Goal: Transaction & Acquisition: Purchase product/service

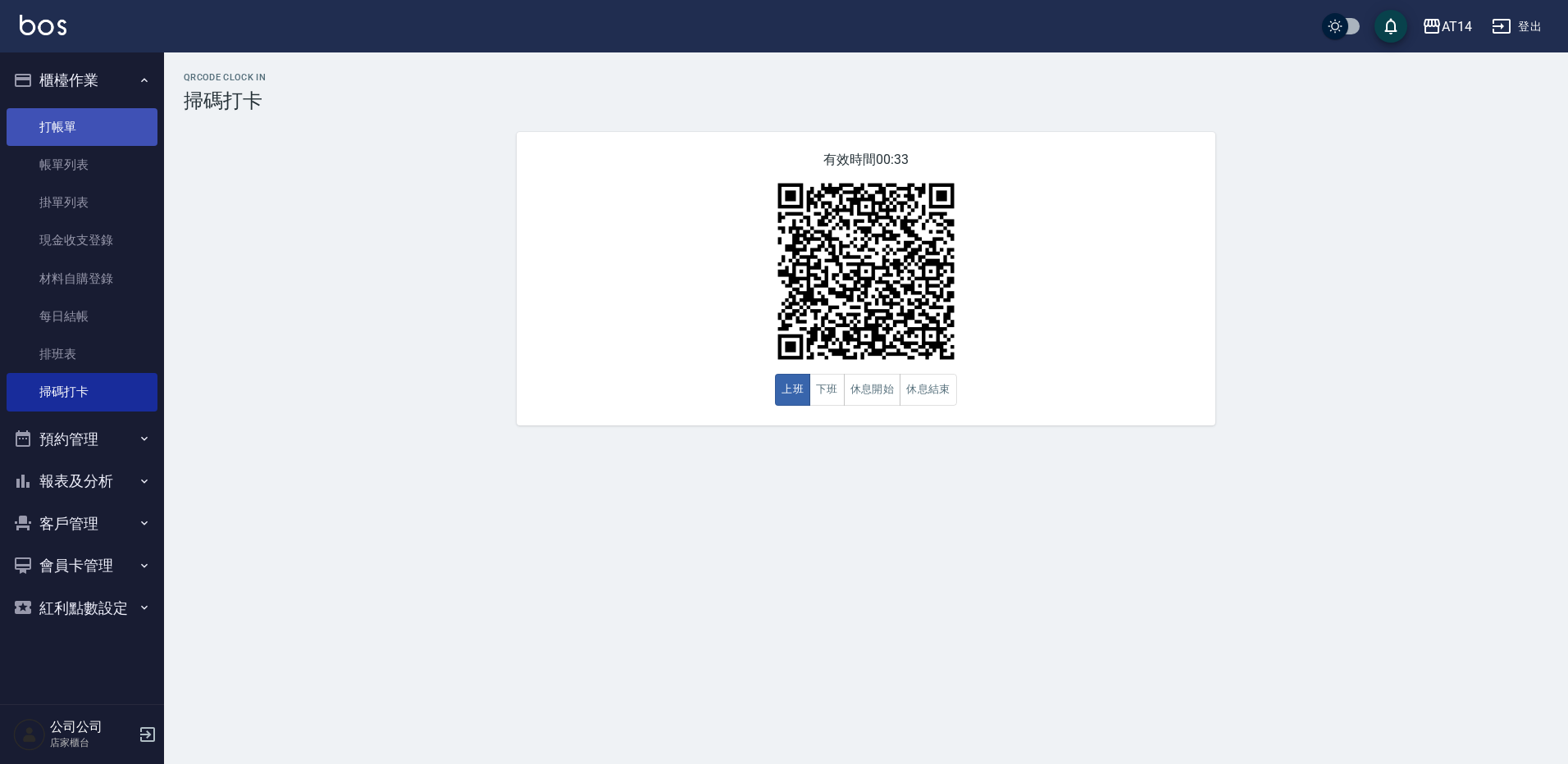
click at [69, 126] on link "打帳單" at bounding box center [82, 126] width 151 height 38
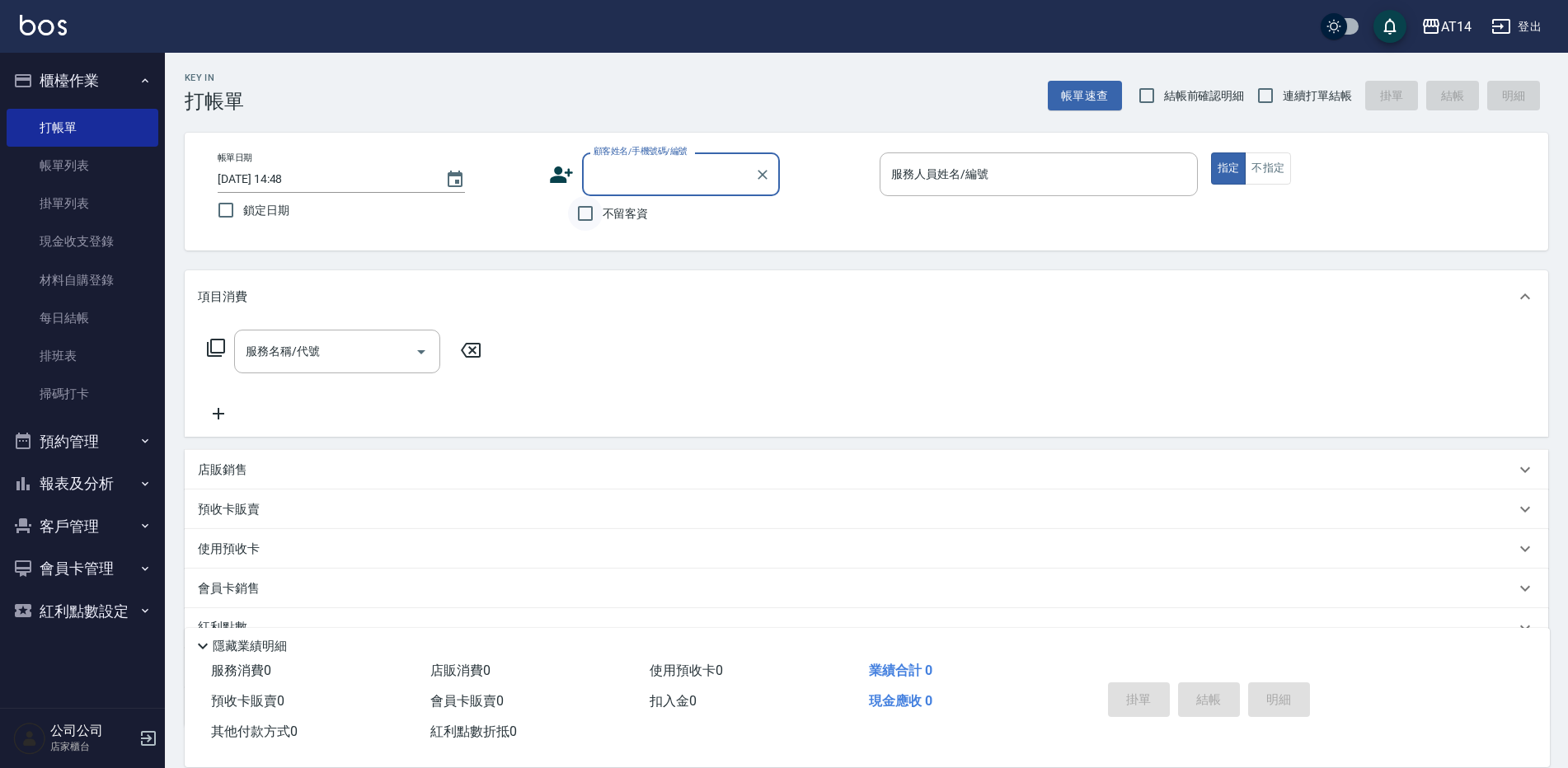
click at [586, 208] on input "不留客資" at bounding box center [585, 213] width 35 height 35
checkbox input "true"
click at [1327, 102] on span "連續打單結帳" at bounding box center [1317, 96] width 69 height 17
click at [1283, 102] on input "連續打單結帳" at bounding box center [1265, 96] width 35 height 35
checkbox input "true"
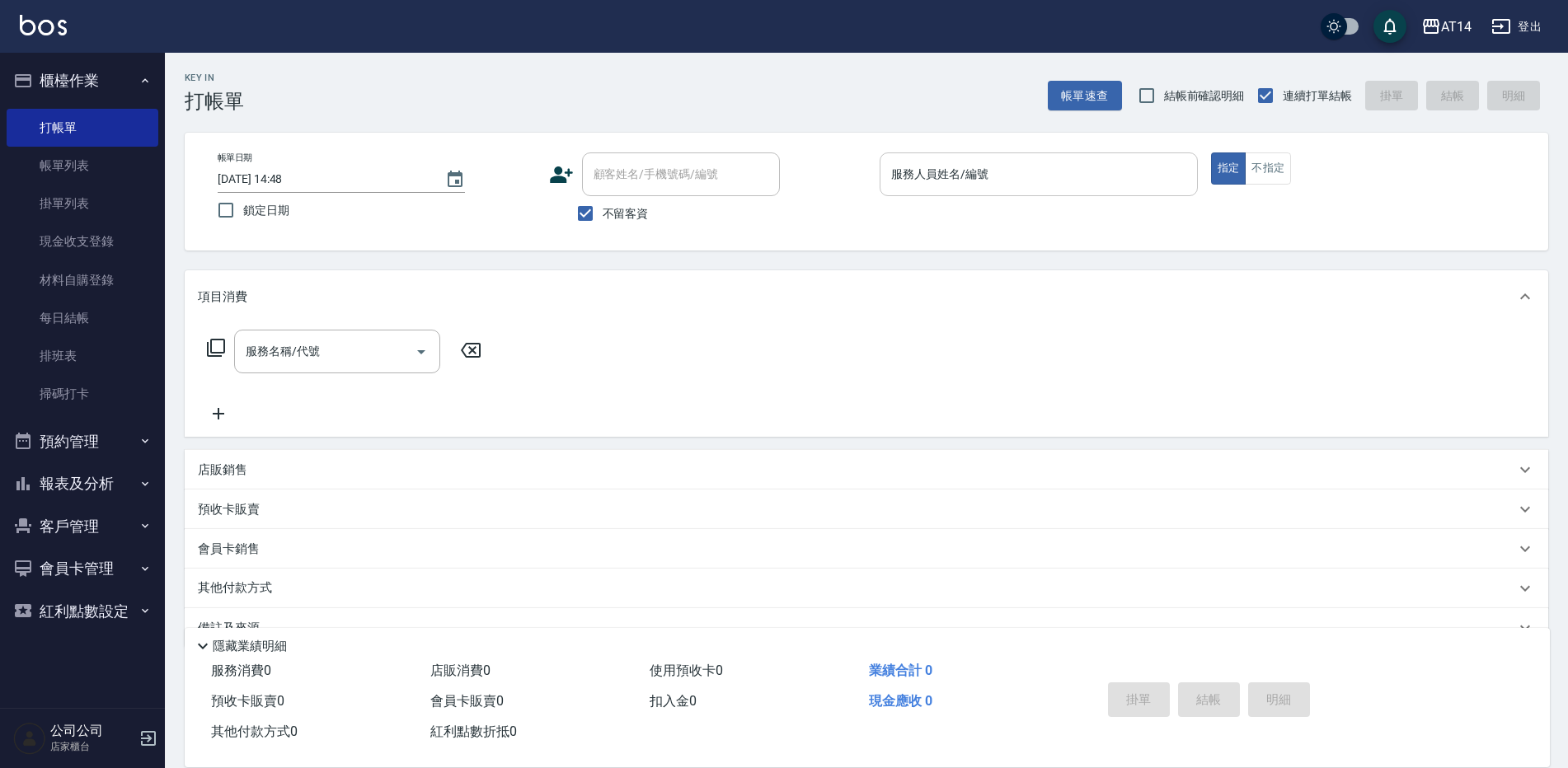
click at [976, 176] on input "服務人員姓名/編號" at bounding box center [1038, 175] width 304 height 29
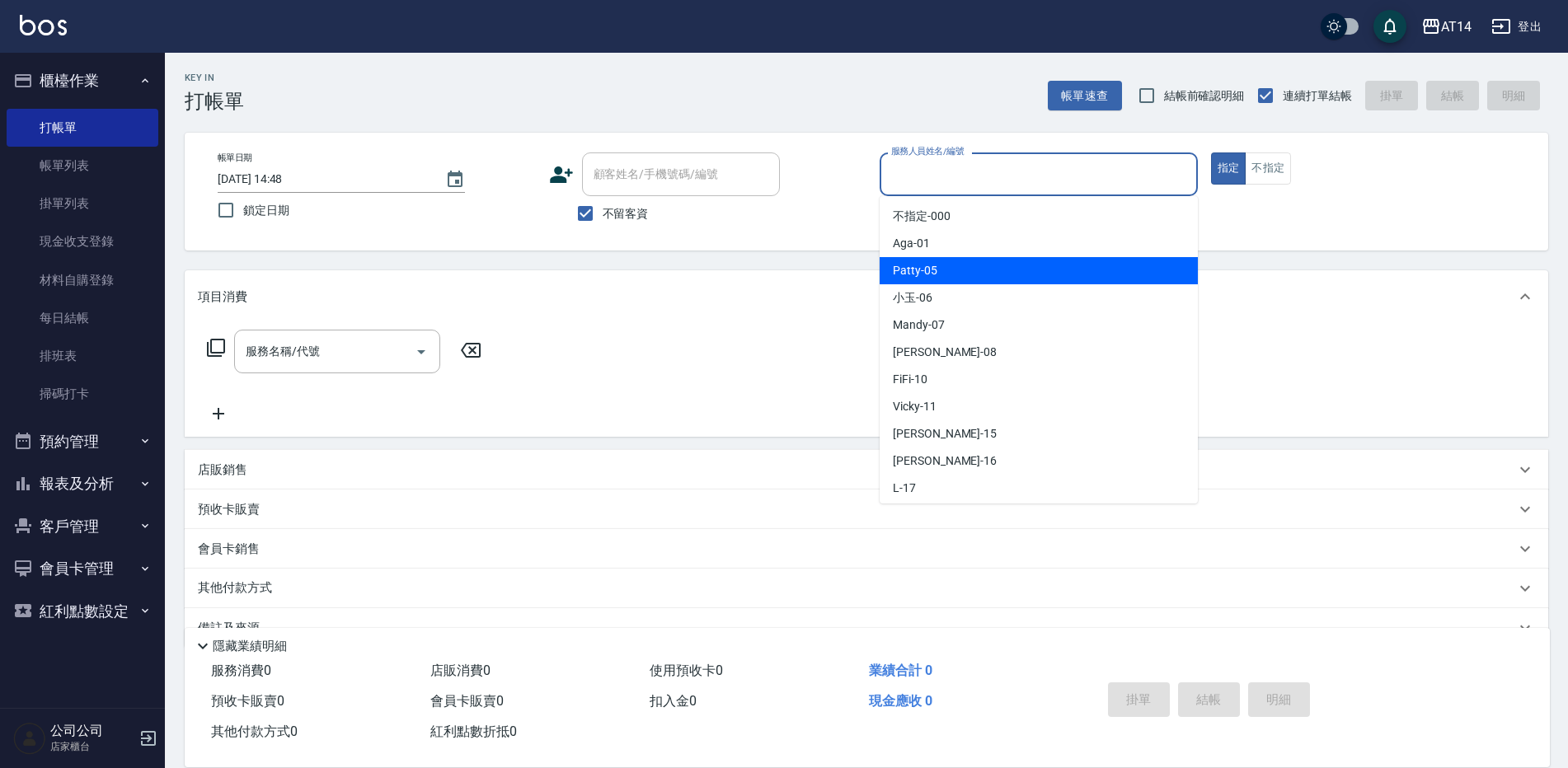
click at [939, 266] on div "Patty -05" at bounding box center [1039, 271] width 318 height 27
type input "Patty-05"
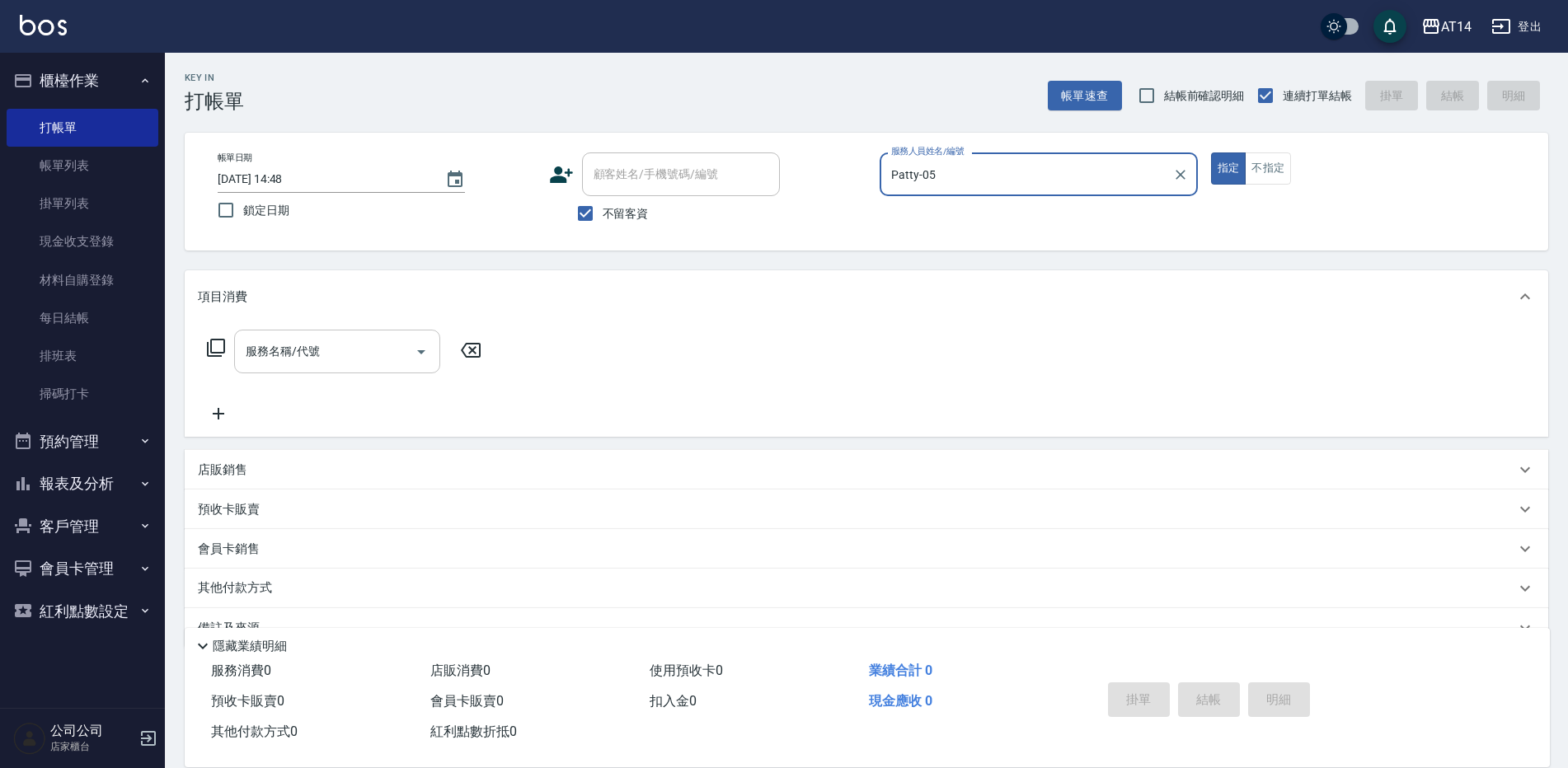
click at [323, 345] on input "服務名稱/代號" at bounding box center [325, 352] width 167 height 29
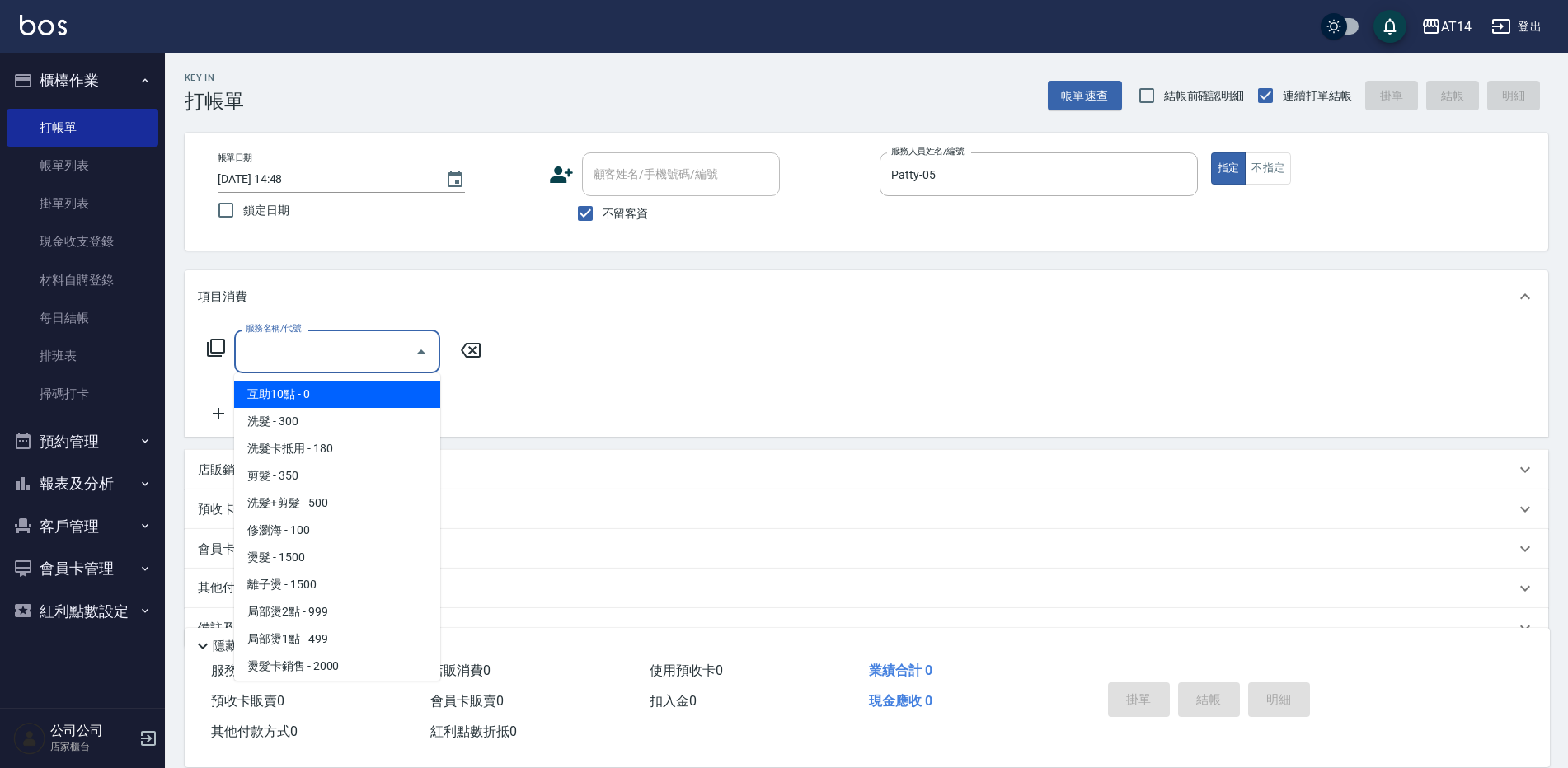
scroll to position [247, 0]
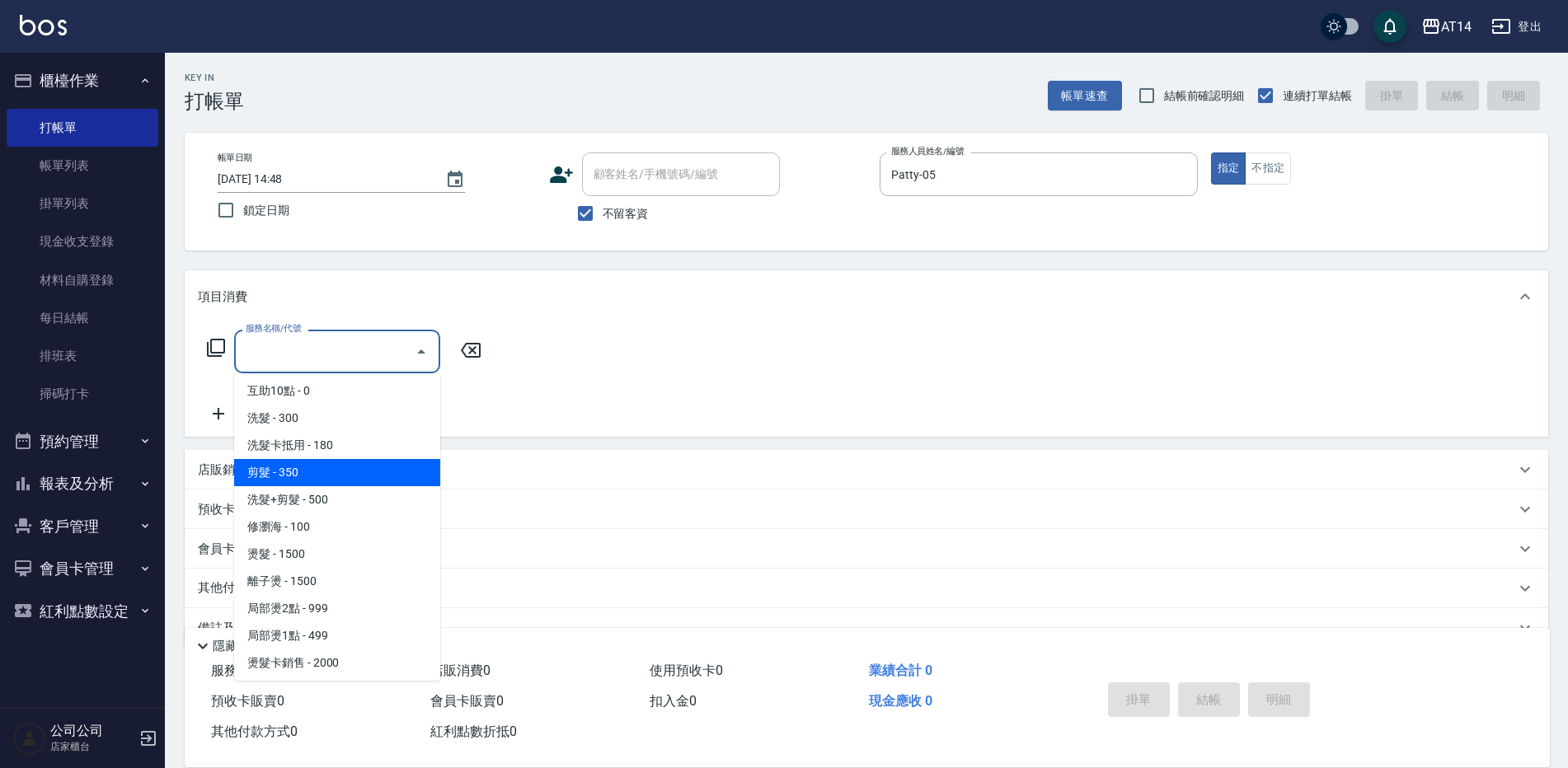
click at [308, 482] on span "剪髮 - 350" at bounding box center [337, 472] width 206 height 27
type input "剪髮(021)"
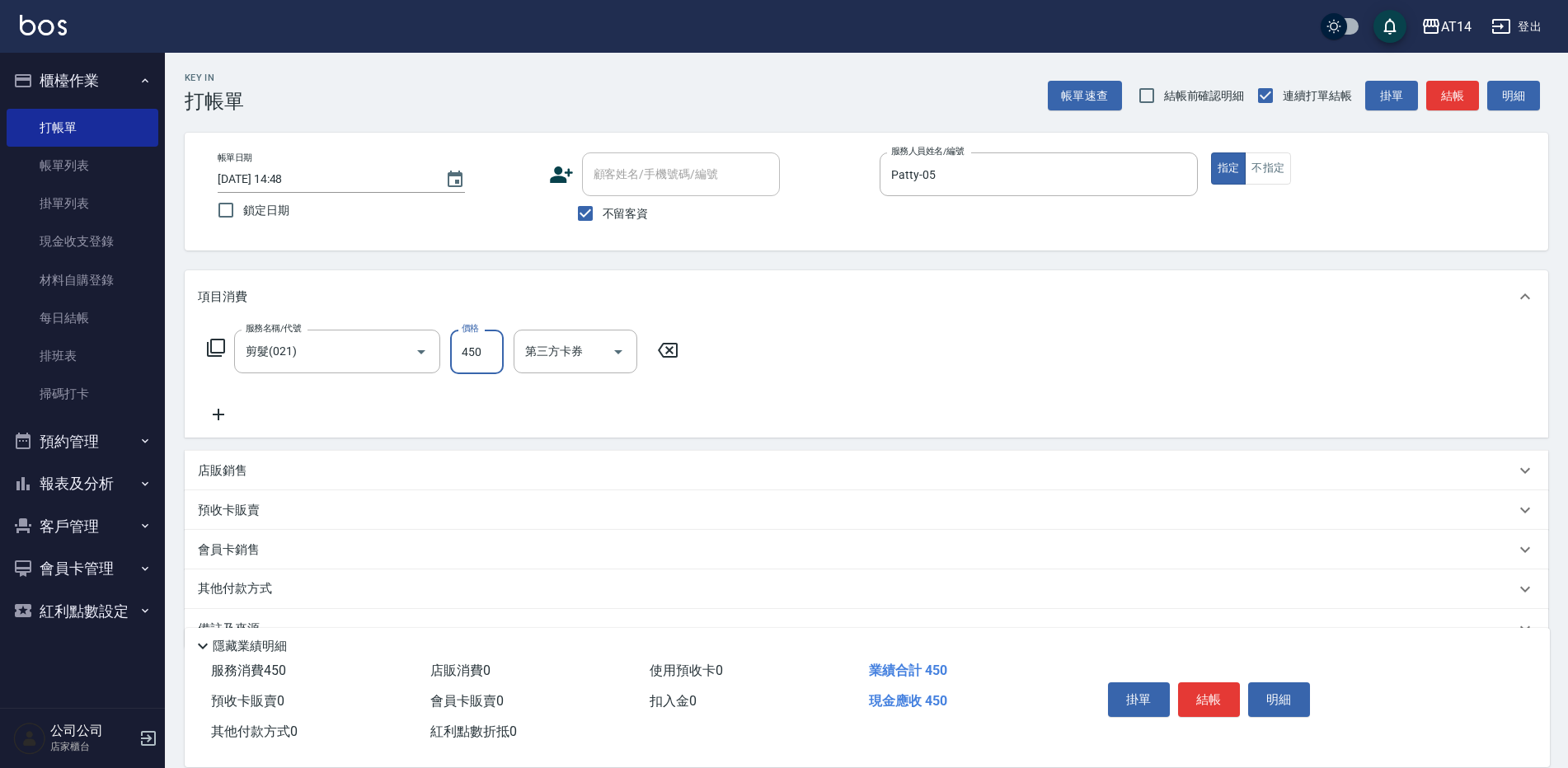
type input "450"
click at [1221, 696] on button "結帳" at bounding box center [1209, 700] width 62 height 35
